Goal: Transaction & Acquisition: Subscribe to service/newsletter

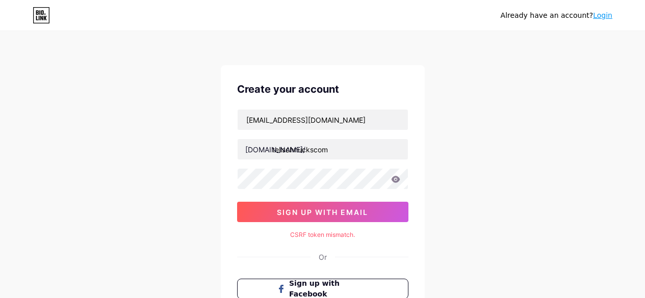
scroll to position [38, 0]
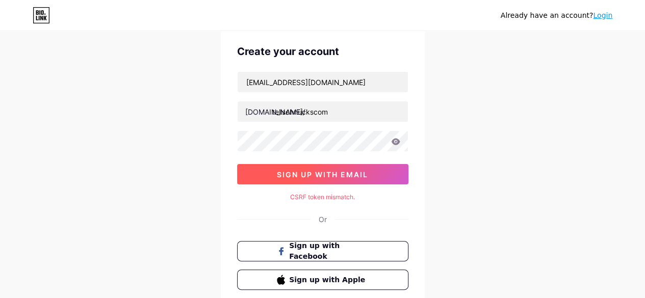
click at [307, 167] on button "sign up with email" at bounding box center [322, 174] width 171 height 20
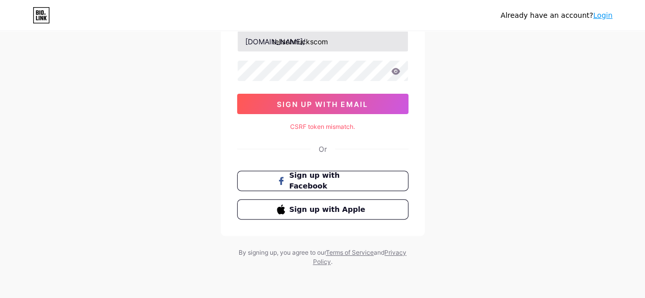
scroll to position [0, 0]
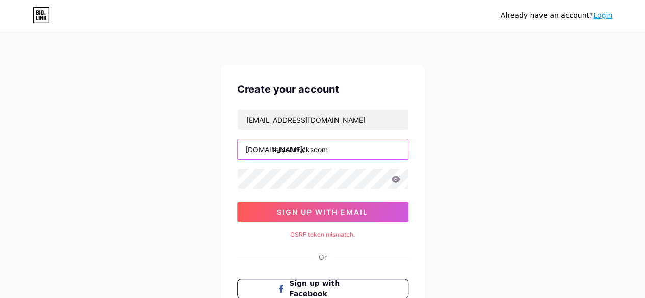
drag, startPoint x: 335, startPoint y: 149, endPoint x: 266, endPoint y: 154, distance: 68.5
click at [266, 154] on div "[DOMAIN_NAME]/ tellschnuckscom" at bounding box center [322, 149] width 171 height 21
paste input "winners6m"
type input "w"
click at [308, 152] on input "winners6mtellschnuckscom" at bounding box center [323, 149] width 170 height 20
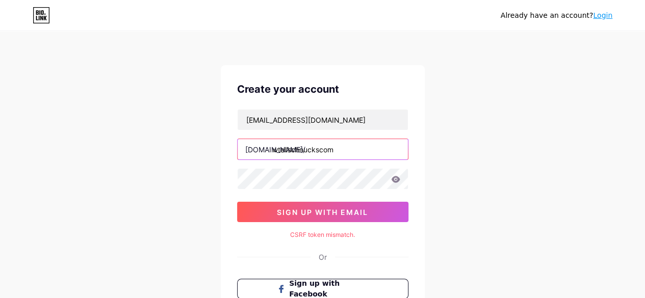
type input "tellschnuckscom"
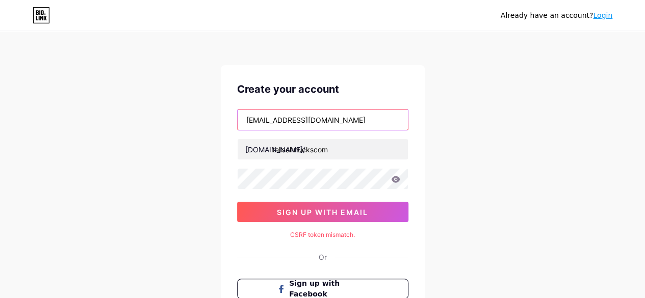
drag, startPoint x: 356, startPoint y: 116, endPoint x: 233, endPoint y: 121, distance: 123.0
click at [233, 121] on div "Create your account [EMAIL_ADDRESS][DOMAIN_NAME] [DOMAIN_NAME]/ tellschnuckscom…" at bounding box center [323, 204] width 204 height 279
type input "[EMAIL_ADDRESS][DOMAIN_NAME]"
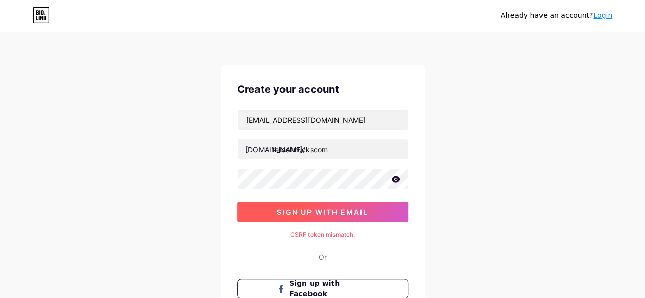
click at [323, 212] on span "sign up with email" at bounding box center [322, 212] width 91 height 9
click at [328, 210] on span "sign up with email" at bounding box center [322, 212] width 91 height 9
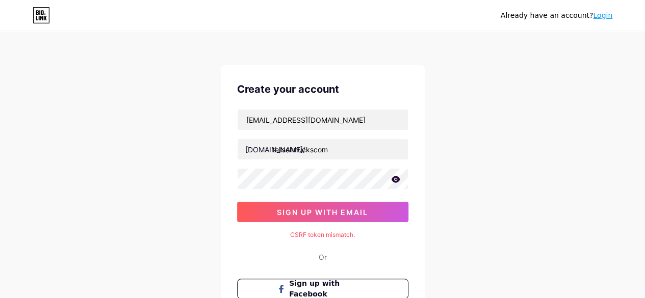
click at [607, 16] on link "Login" at bounding box center [602, 15] width 19 height 8
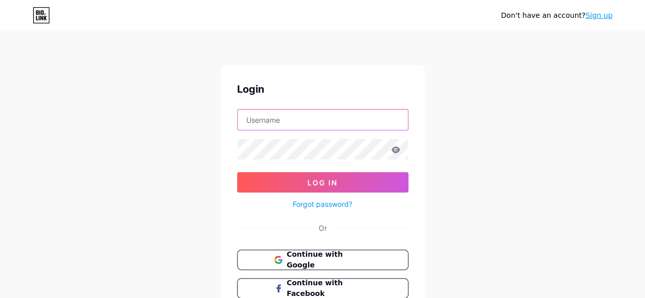
type input "[EMAIL_ADDRESS][DOMAIN_NAME]"
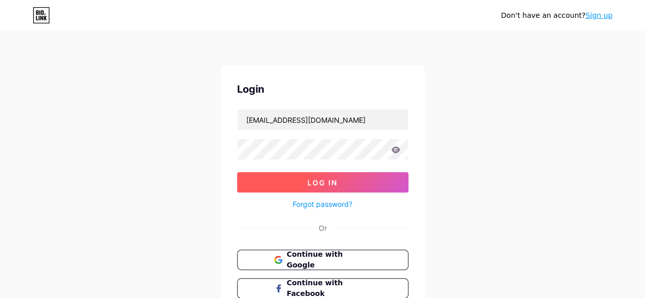
click at [356, 175] on button "Log In" at bounding box center [322, 182] width 171 height 20
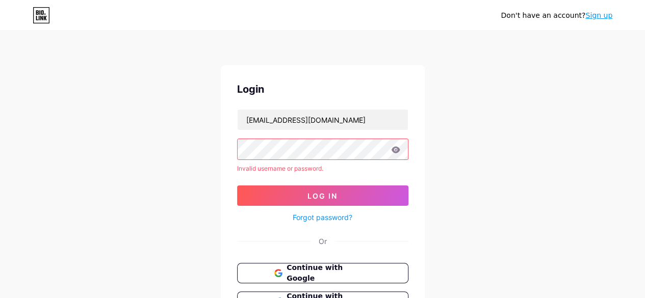
scroll to position [89, 0]
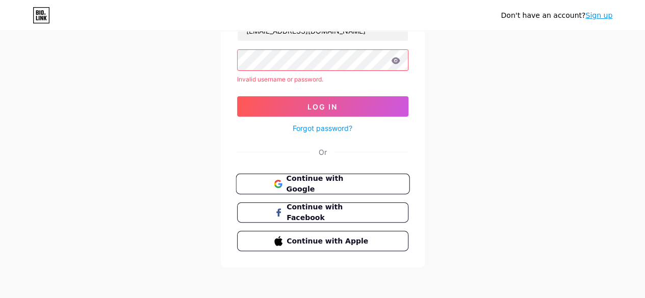
click at [301, 175] on button "Continue with Google" at bounding box center [323, 184] width 174 height 21
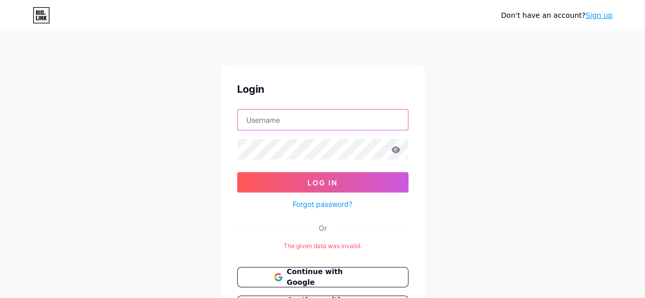
type input "[EMAIL_ADDRESS][DOMAIN_NAME]"
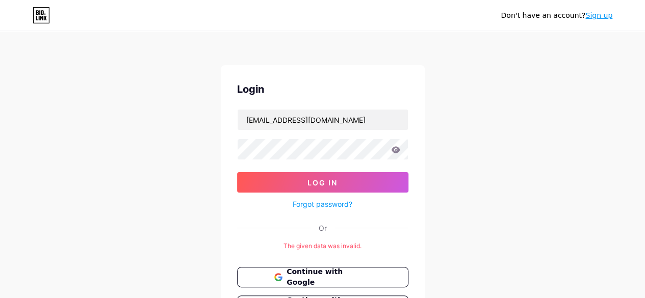
click at [599, 18] on link "Sign up" at bounding box center [598, 15] width 27 height 8
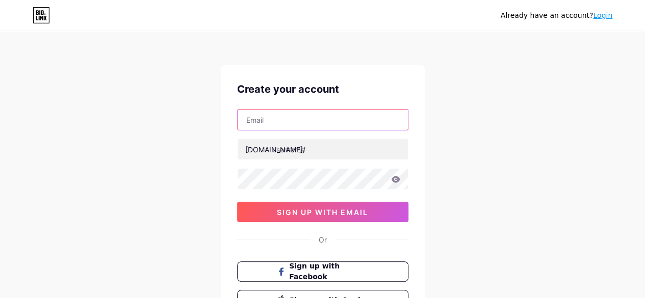
click at [269, 125] on input "text" at bounding box center [323, 120] width 170 height 20
type input "[EMAIL_ADDRESS][DOMAIN_NAME]"
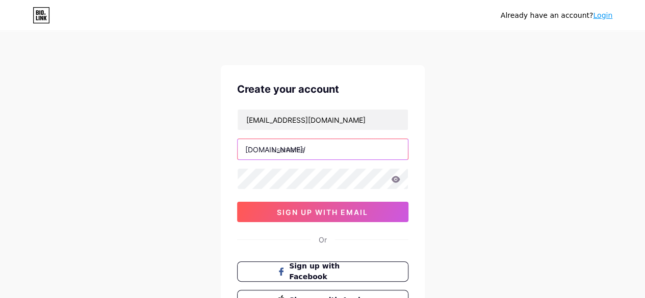
click at [301, 145] on input "text" at bounding box center [323, 149] width 170 height 20
type input "tellschnuck"
click at [397, 179] on icon at bounding box center [395, 179] width 9 height 7
click at [396, 179] on icon at bounding box center [395, 179] width 9 height 7
click at [395, 176] on icon at bounding box center [395, 179] width 9 height 7
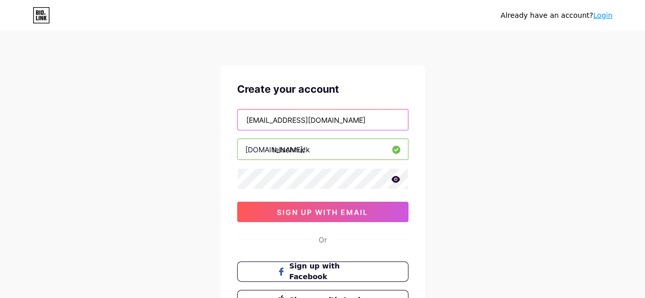
click at [352, 124] on input "[EMAIL_ADDRESS][DOMAIN_NAME]" at bounding box center [323, 120] width 170 height 20
type input "[EMAIL_ADDRESS][DOMAIN_NAME]"
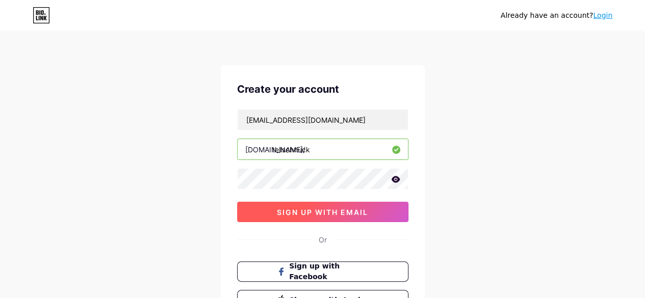
click at [325, 215] on span "sign up with email" at bounding box center [322, 212] width 91 height 9
